Goal: Task Accomplishment & Management: Use online tool/utility

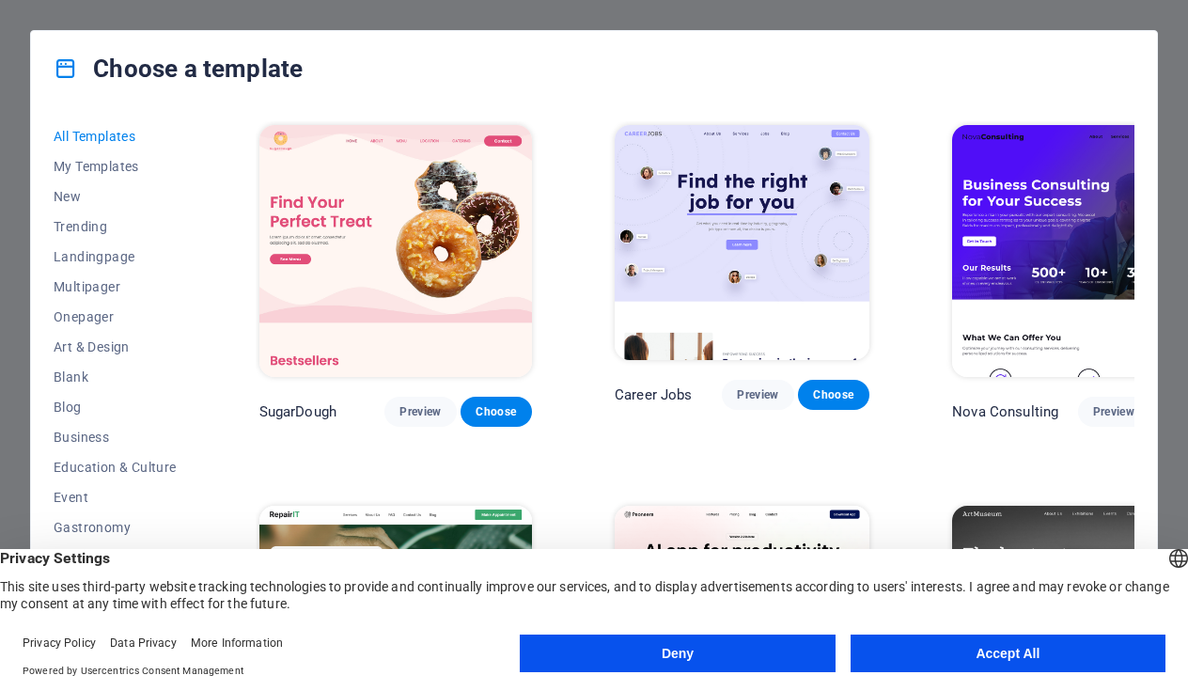
click at [961, 650] on button "Accept All" at bounding box center [1007, 653] width 315 height 38
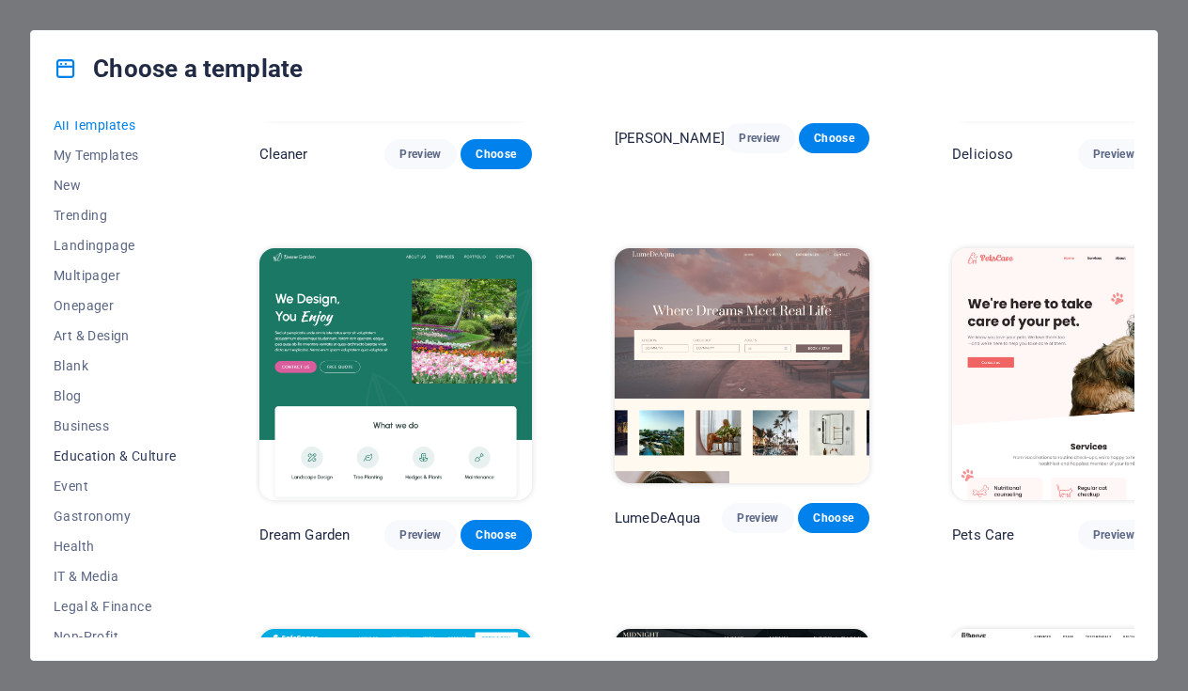
scroll to position [10, 0]
click at [87, 301] on span "Onepager" at bounding box center [115, 306] width 123 height 15
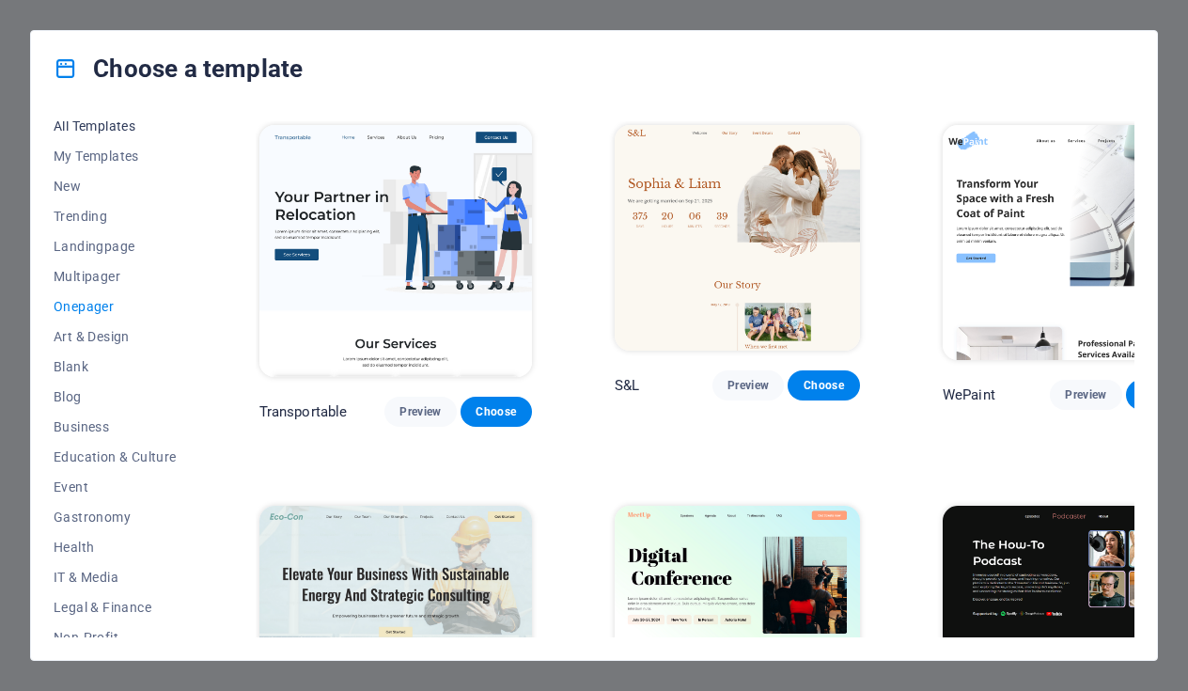
scroll to position [0, 0]
click at [85, 155] on span "My Templates" at bounding box center [115, 155] width 123 height 15
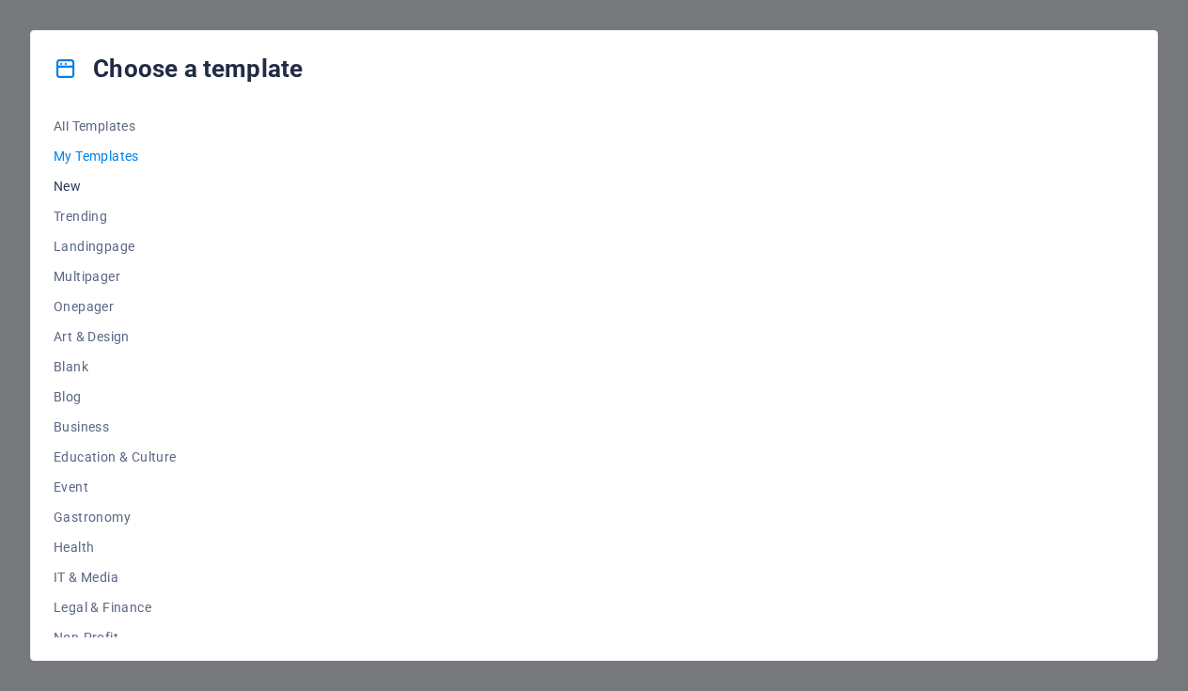
click at [70, 179] on span "New" at bounding box center [115, 186] width 123 height 15
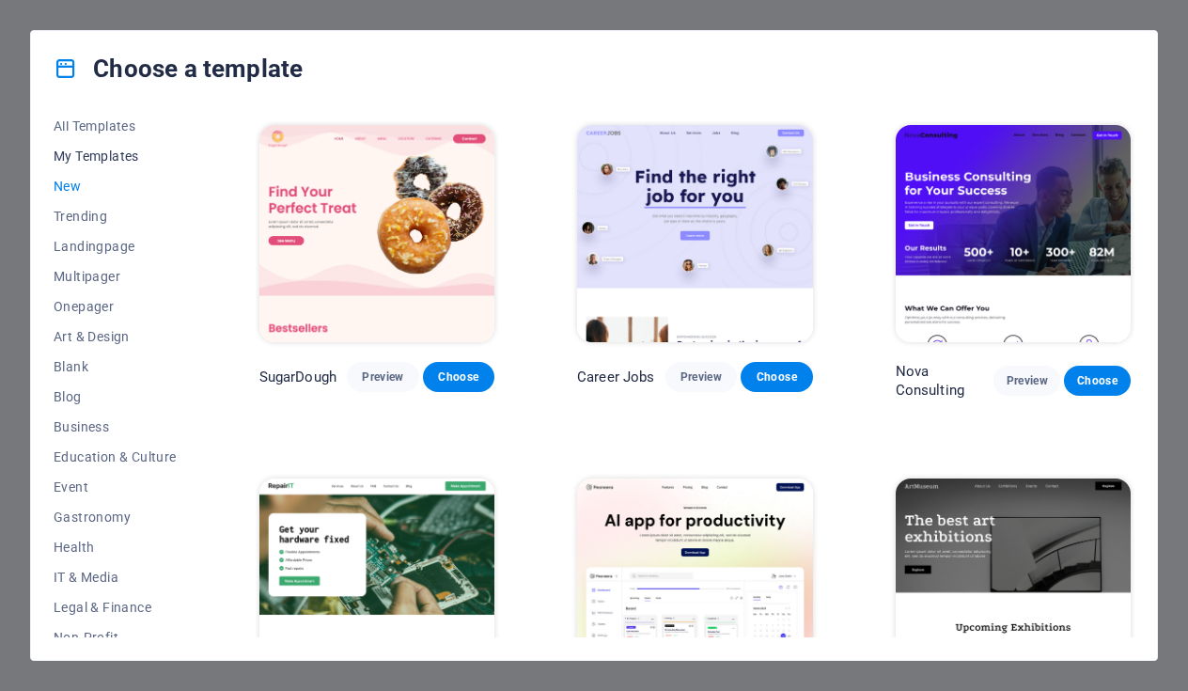
click at [89, 157] on span "My Templates" at bounding box center [115, 155] width 123 height 15
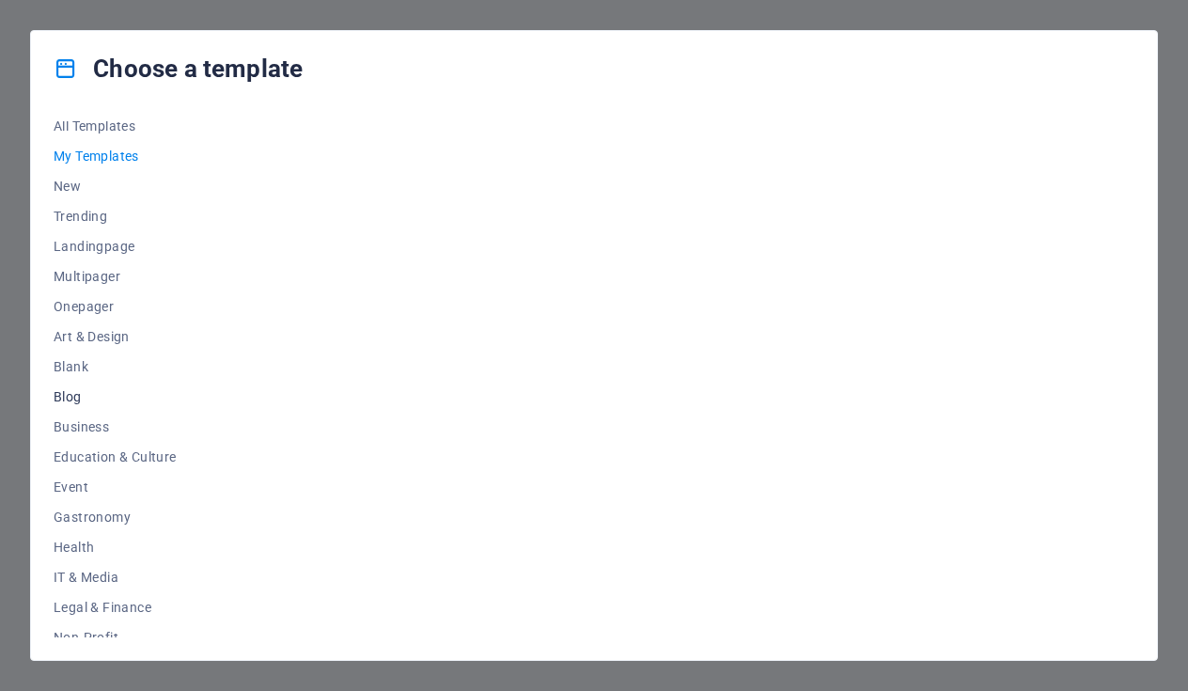
scroll to position [23, 0]
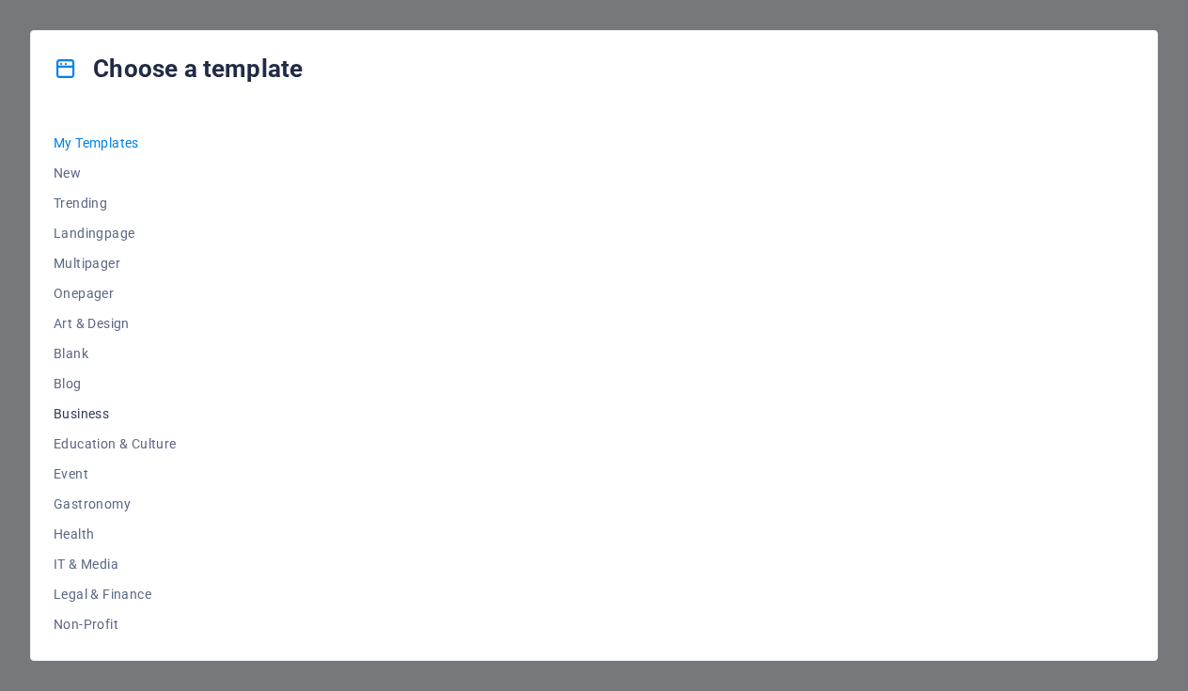
click at [83, 424] on button "Business" at bounding box center [115, 413] width 123 height 30
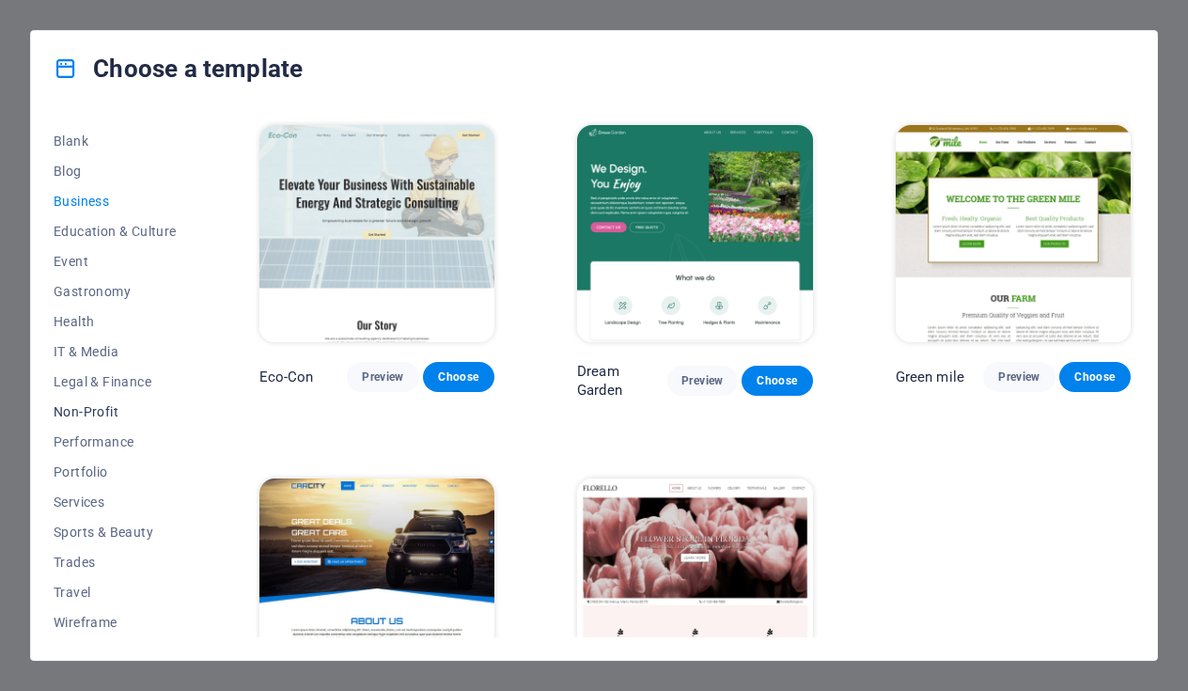
scroll to position [236, 0]
click at [88, 346] on span "IT & Media" at bounding box center [115, 351] width 123 height 15
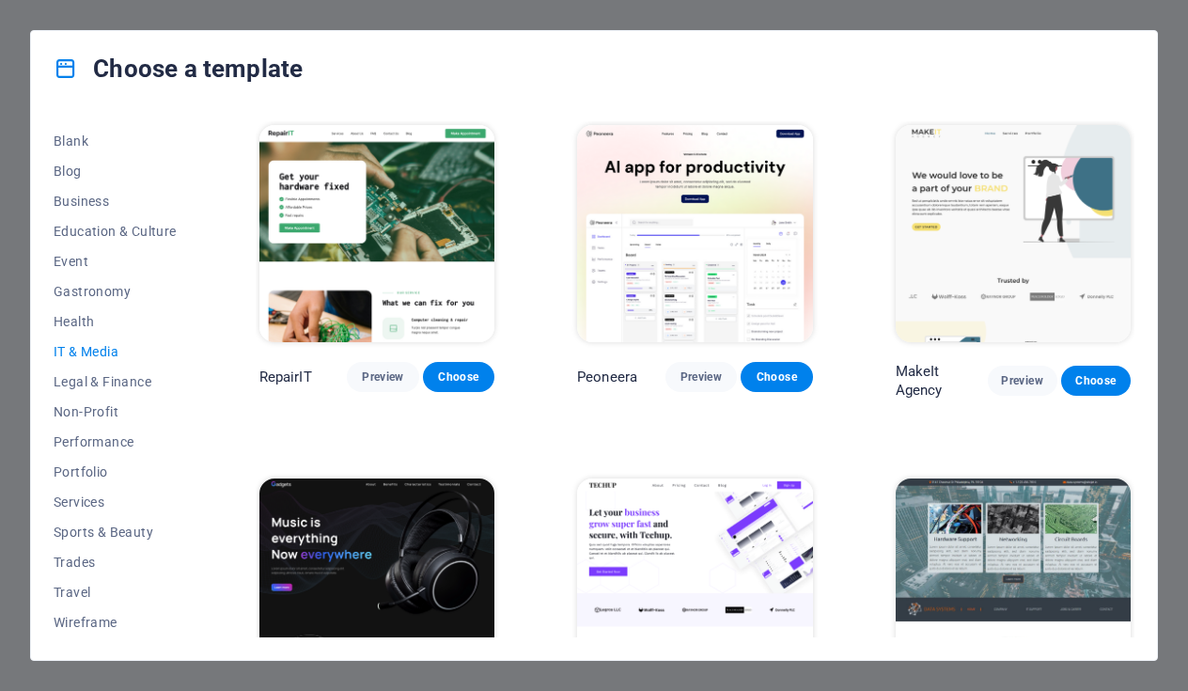
scroll to position [0, 0]
click at [372, 373] on span "Preview" at bounding box center [382, 376] width 41 height 15
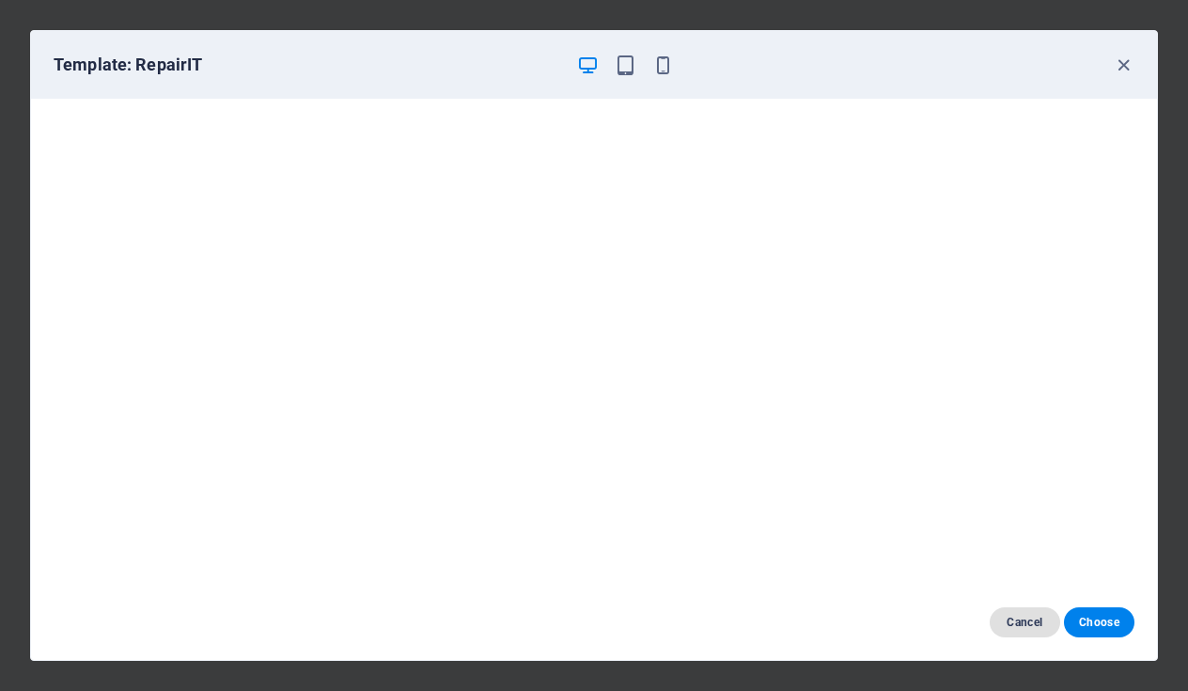
click at [1020, 621] on span "Cancel" at bounding box center [1024, 621] width 40 height 15
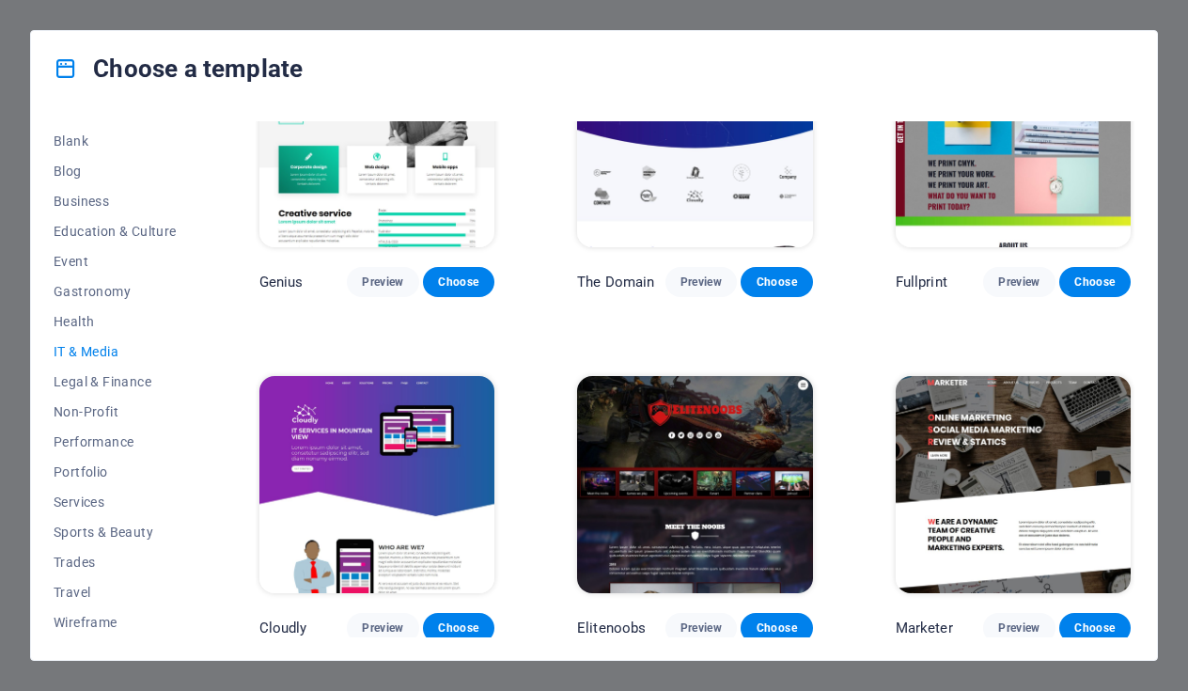
scroll to position [800, 0]
